Goal: Navigation & Orientation: Find specific page/section

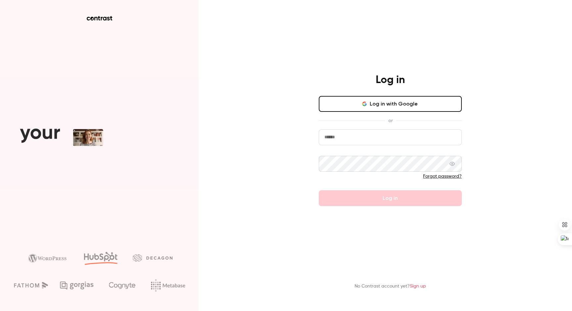
click at [354, 139] on input "email" at bounding box center [390, 137] width 143 height 16
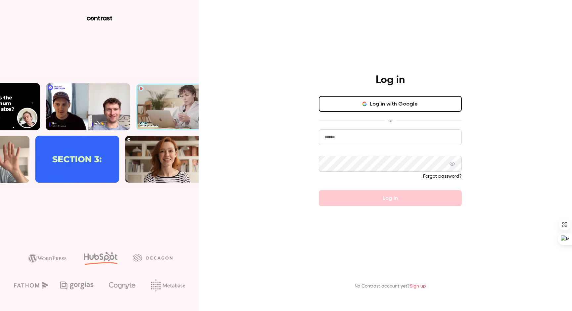
type input "**********"
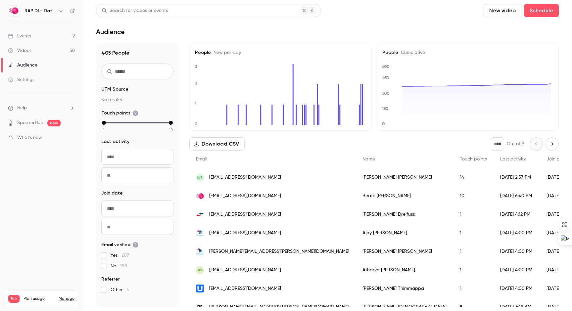
click at [38, 33] on link "Events 2" at bounding box center [41, 36] width 83 height 15
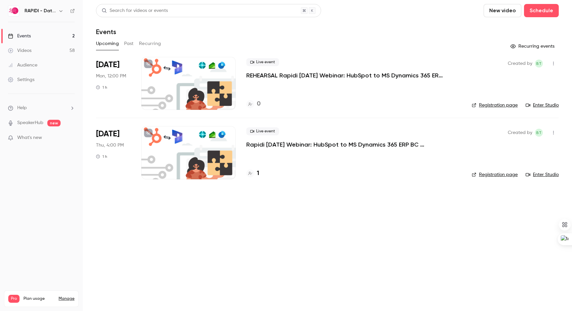
click at [32, 140] on span "What's new" at bounding box center [29, 137] width 25 height 7
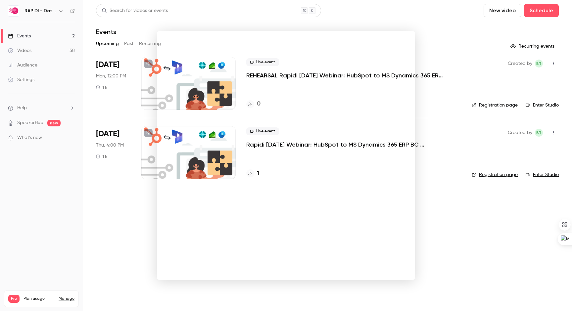
click at [414, 15] on div at bounding box center [286, 155] width 572 height 311
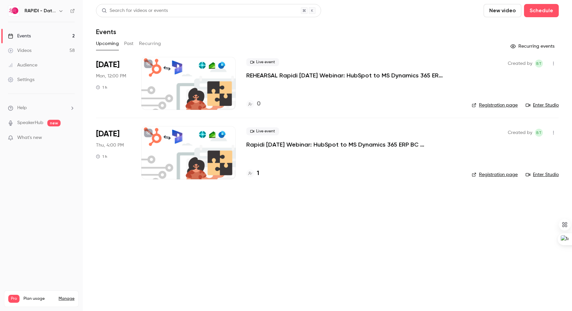
click at [31, 122] on link "SpeakerHub" at bounding box center [30, 123] width 26 height 7
